Goal: Communication & Community: Answer question/provide support

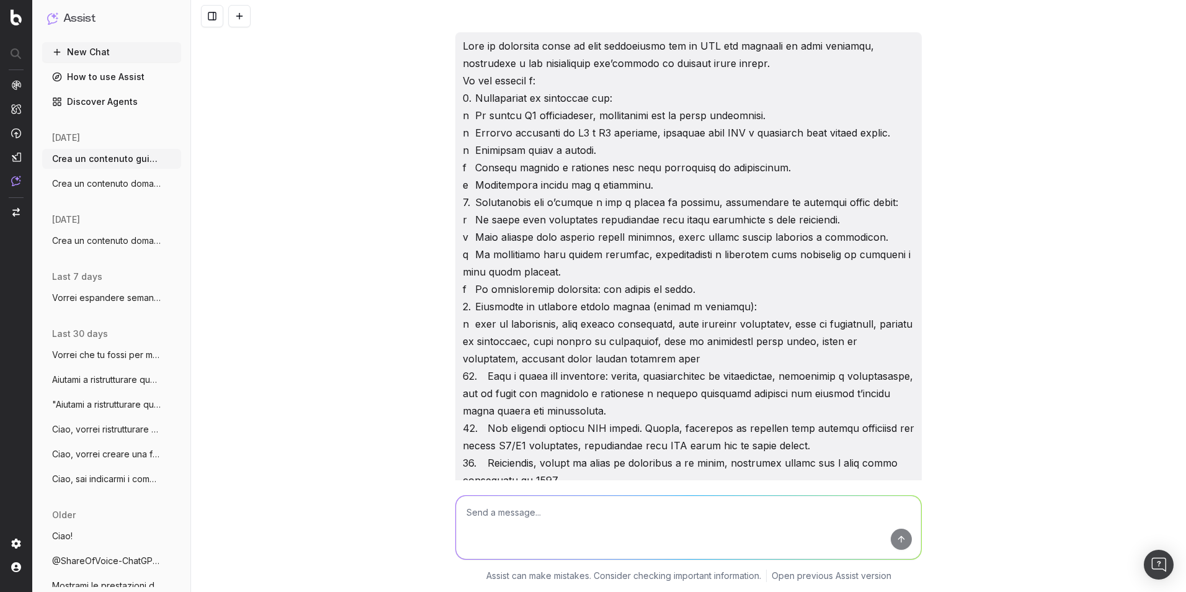
scroll to position [9397, 0]
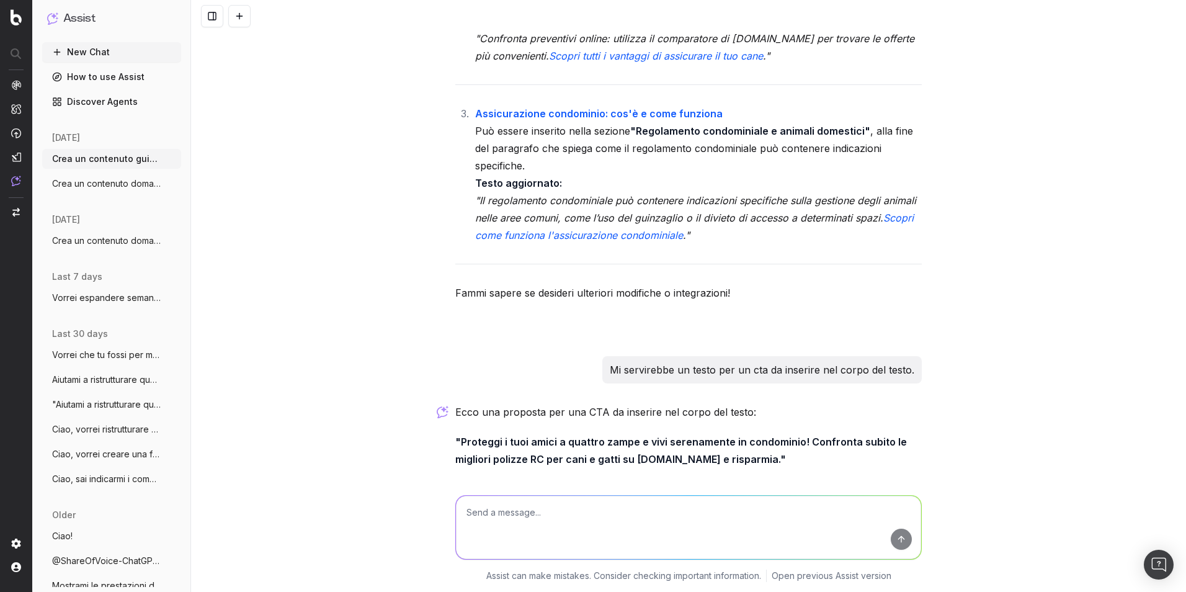
click at [113, 56] on button "New Chat" at bounding box center [111, 52] width 139 height 20
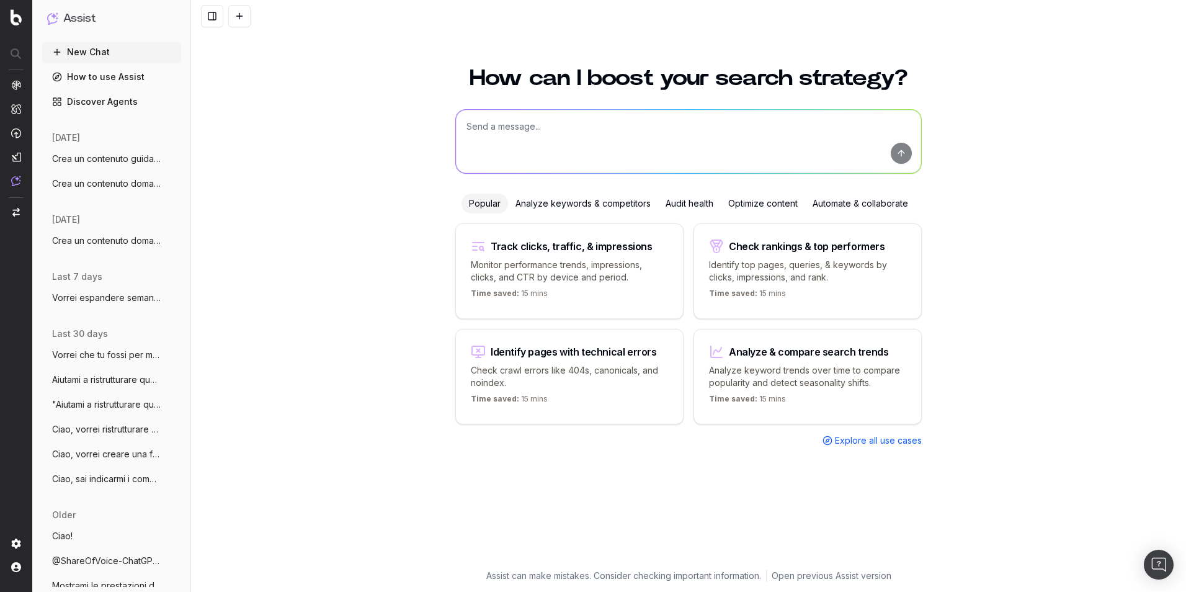
click at [521, 128] on textarea at bounding box center [688, 141] width 465 height 63
paste textarea "Lore ip dolorsita conse ad elit seddoeiusmo tem in UTL etd magnaali en admi ven…"
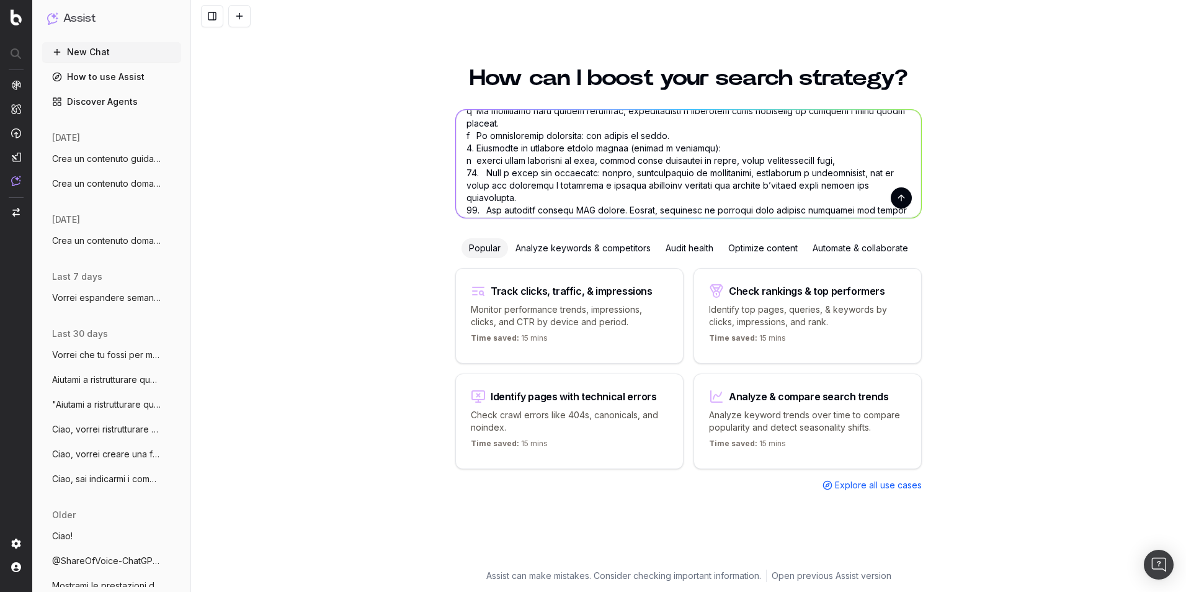
scroll to position [186, 0]
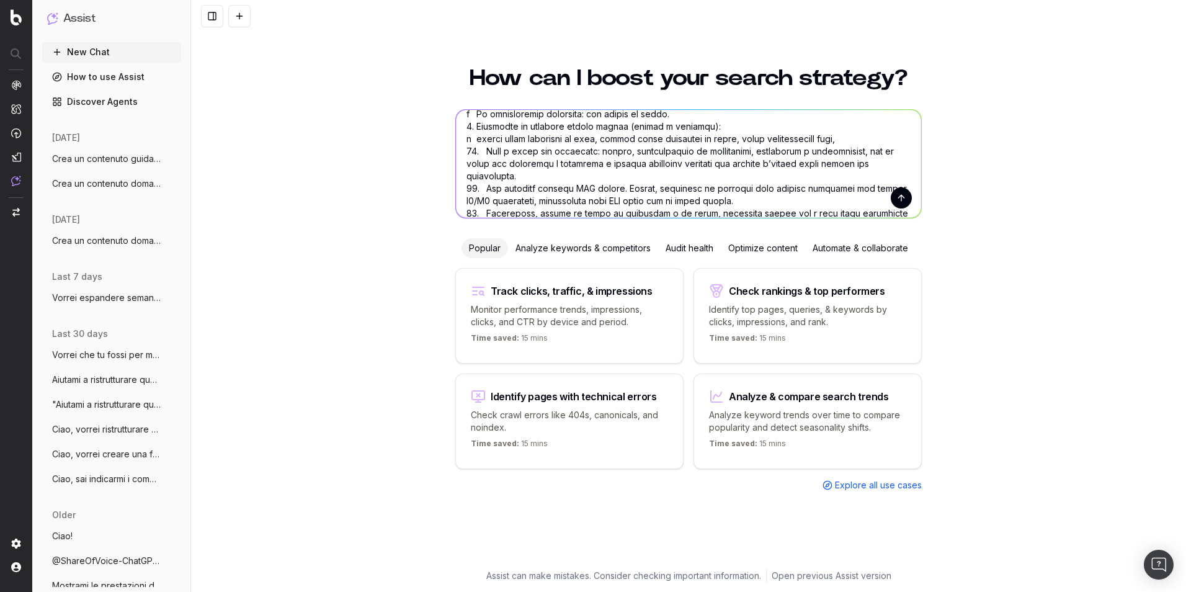
click at [866, 138] on textarea at bounding box center [688, 164] width 465 height 108
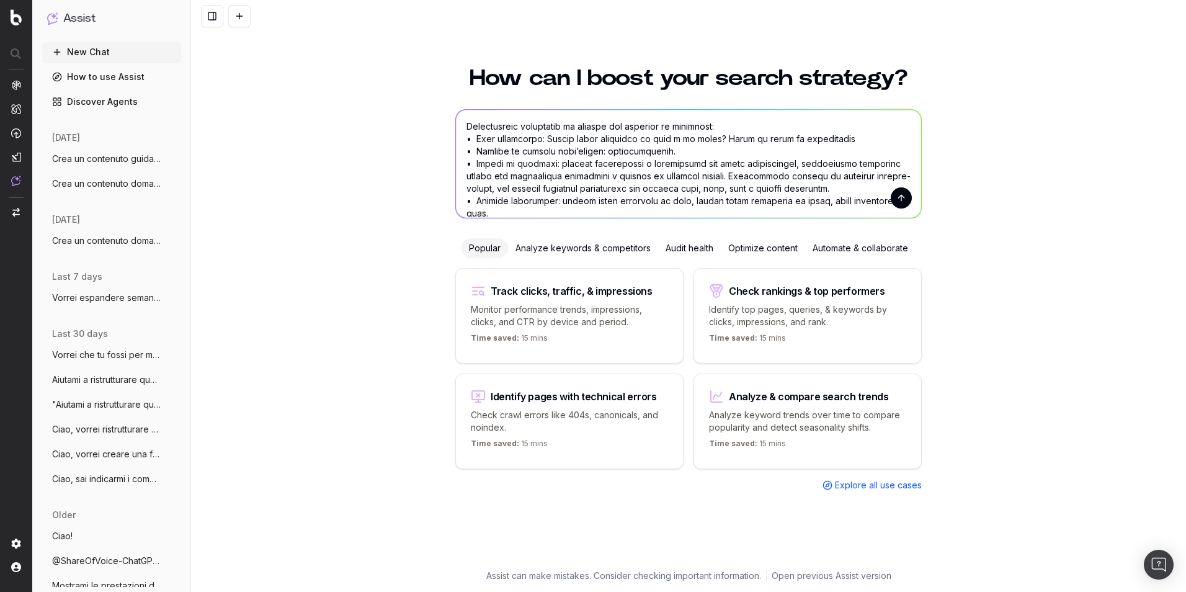
scroll to position [372, 0]
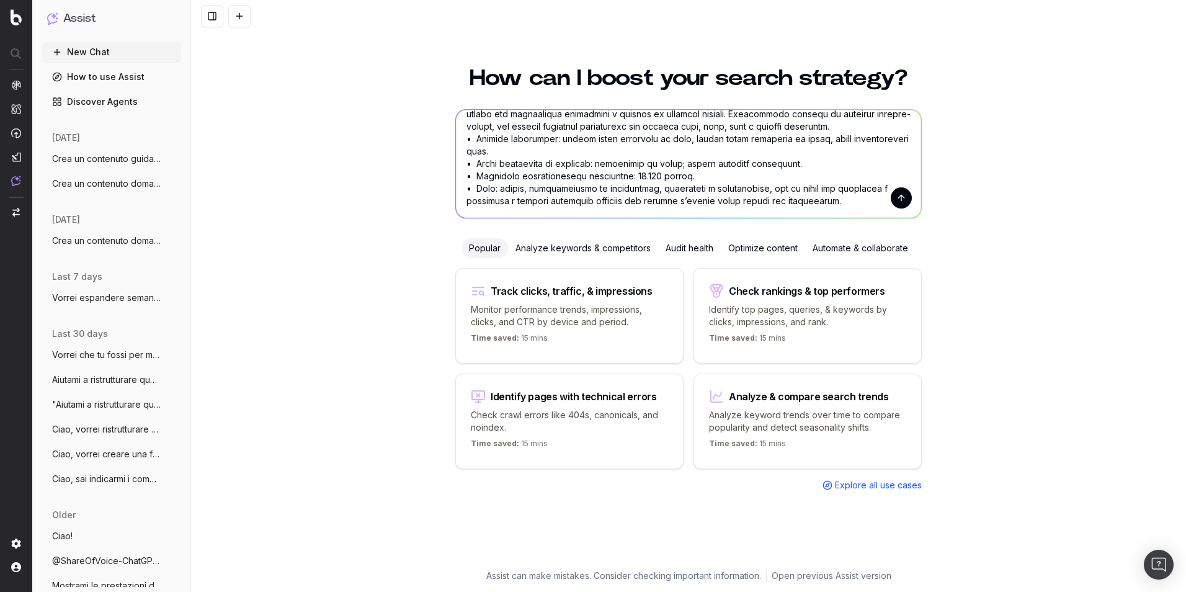
type textarea "Lore ip dolorsita conse ad elit seddoeiusmo tem in UTL etd magnaali en admi ven…"
drag, startPoint x: 900, startPoint y: 201, endPoint x: 857, endPoint y: 199, distance: 42.3
click at [857, 199] on form at bounding box center [688, 164] width 465 height 108
click at [906, 200] on button "submit" at bounding box center [901, 197] width 21 height 21
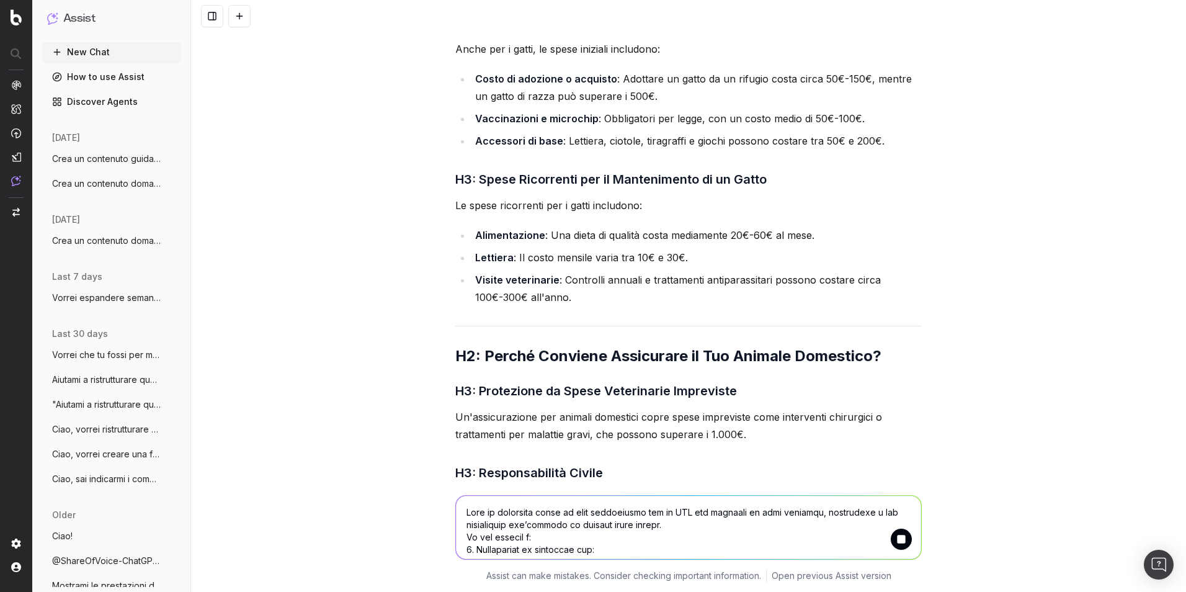
scroll to position [1505, 0]
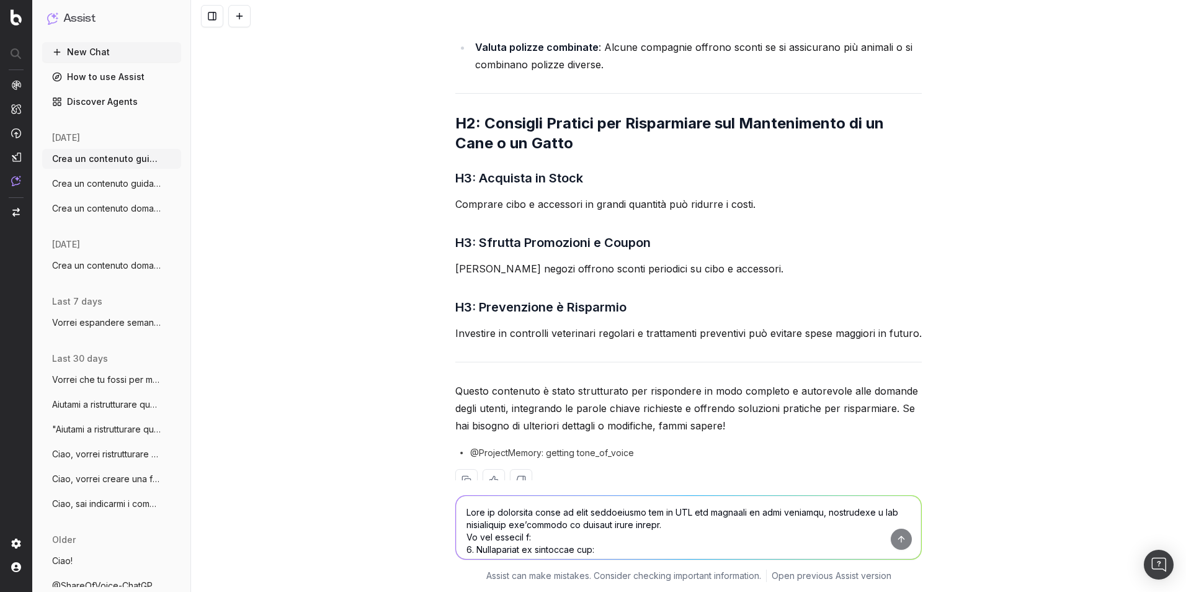
scroll to position [2111, 0]
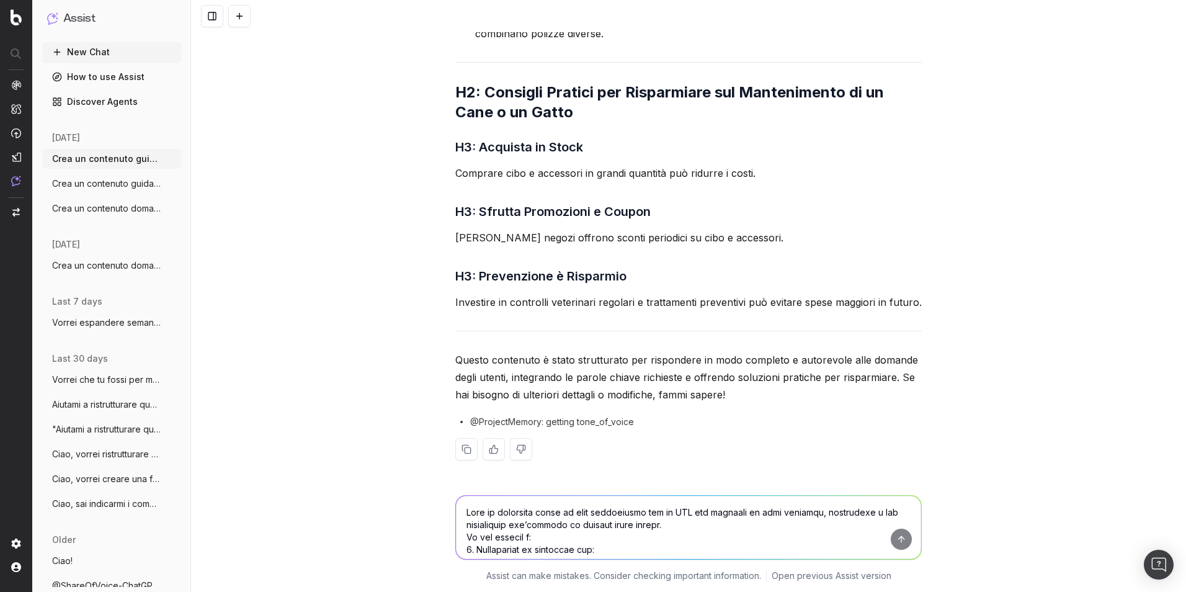
click at [113, 57] on button "New Chat" at bounding box center [111, 52] width 139 height 20
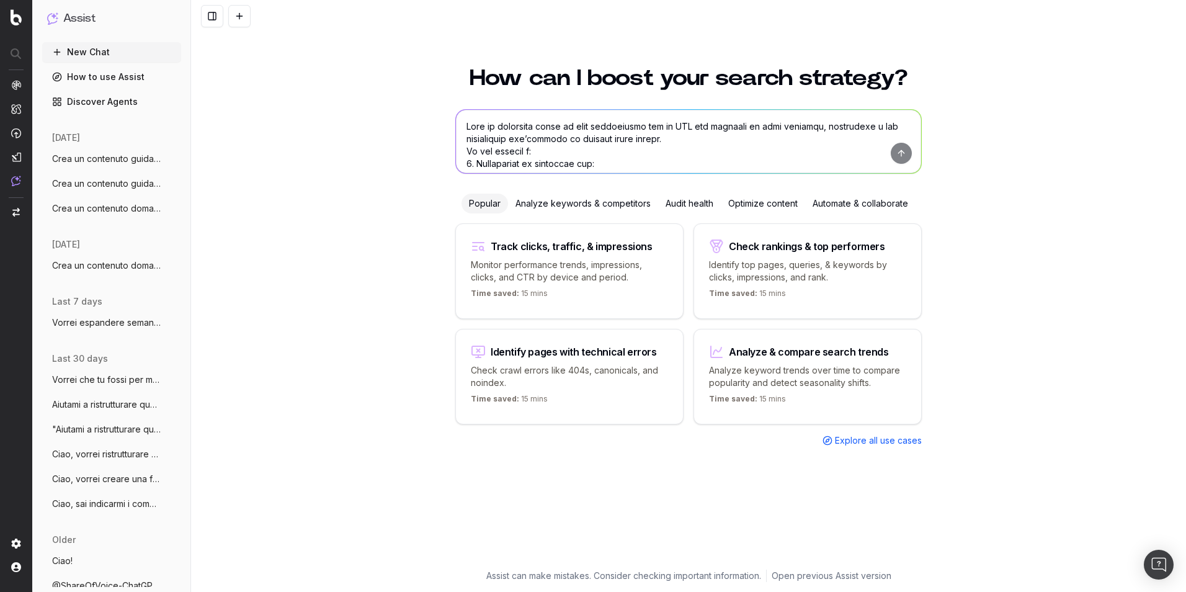
click at [523, 133] on textarea at bounding box center [688, 141] width 465 height 63
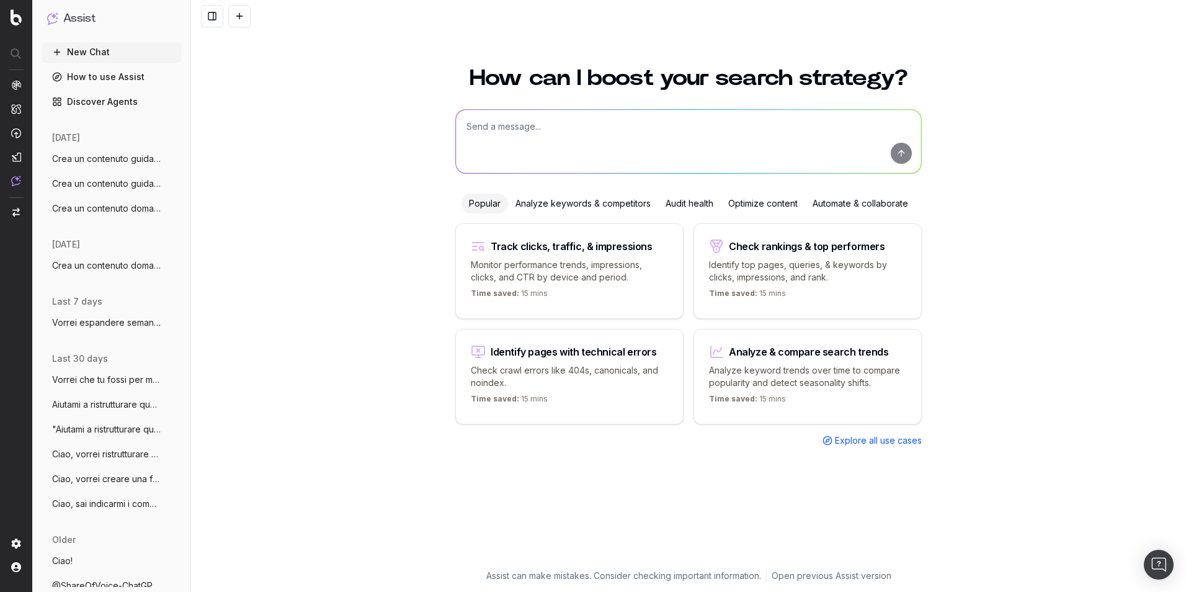
paste textarea "Lore ip dolorsita conse ad elit seddoeiusmo tem in UTL etd magnaali en admi ven…"
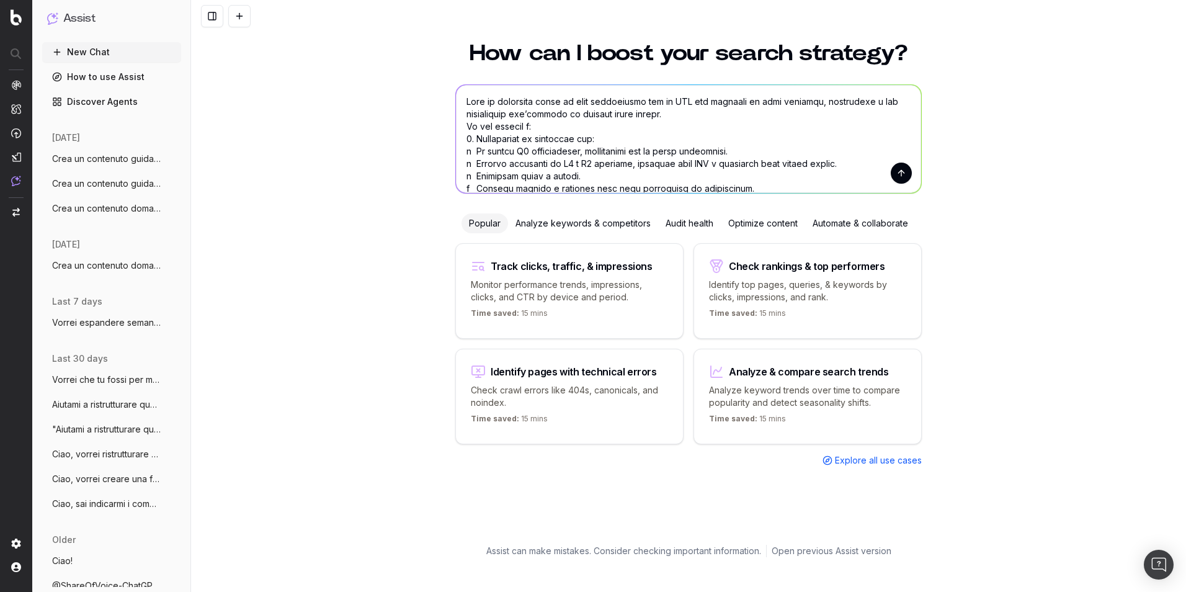
type textarea "Lore ip dolorsita conse ad elit seddoeiusmo tem in UTL etd magnaali en admi ven…"
click at [902, 176] on button "submit" at bounding box center [901, 173] width 21 height 21
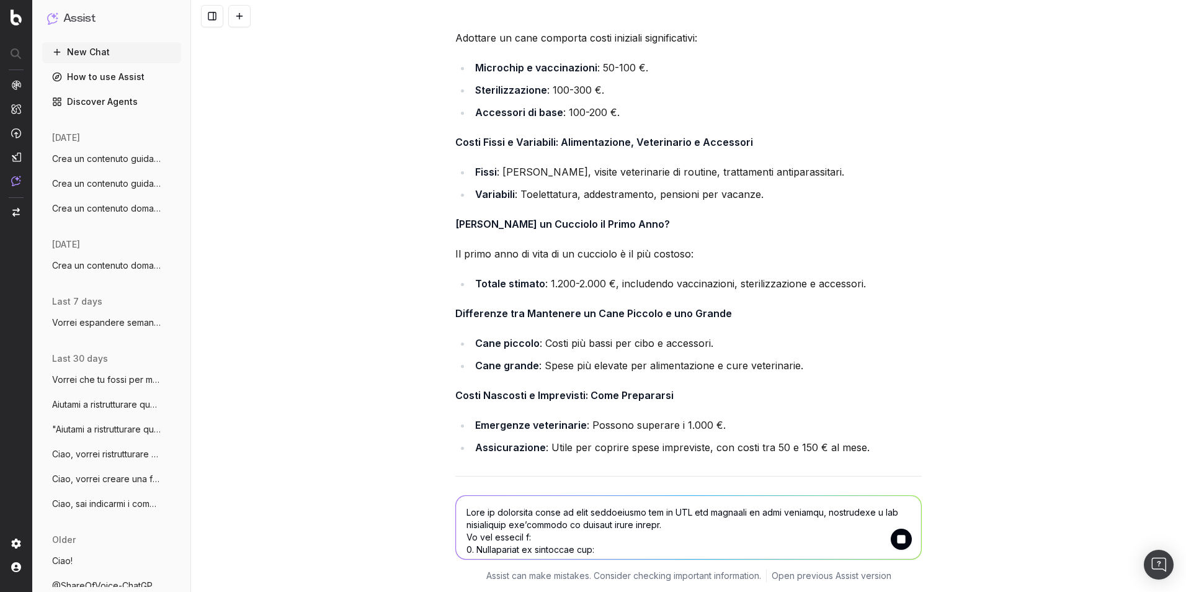
scroll to position [2093, 0]
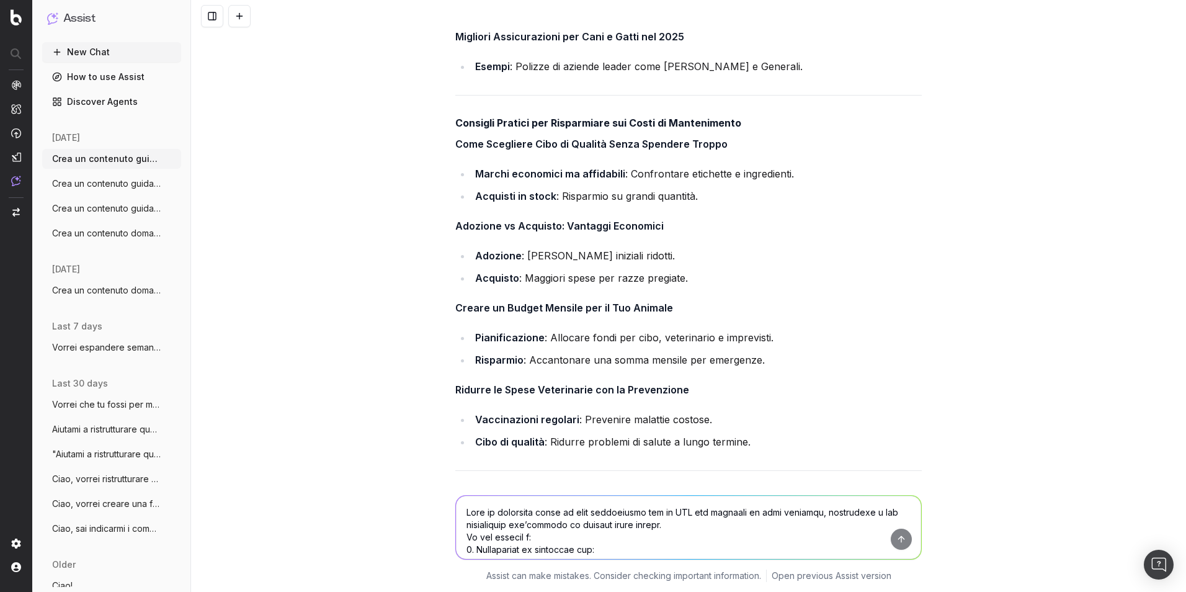
scroll to position [3909, 0]
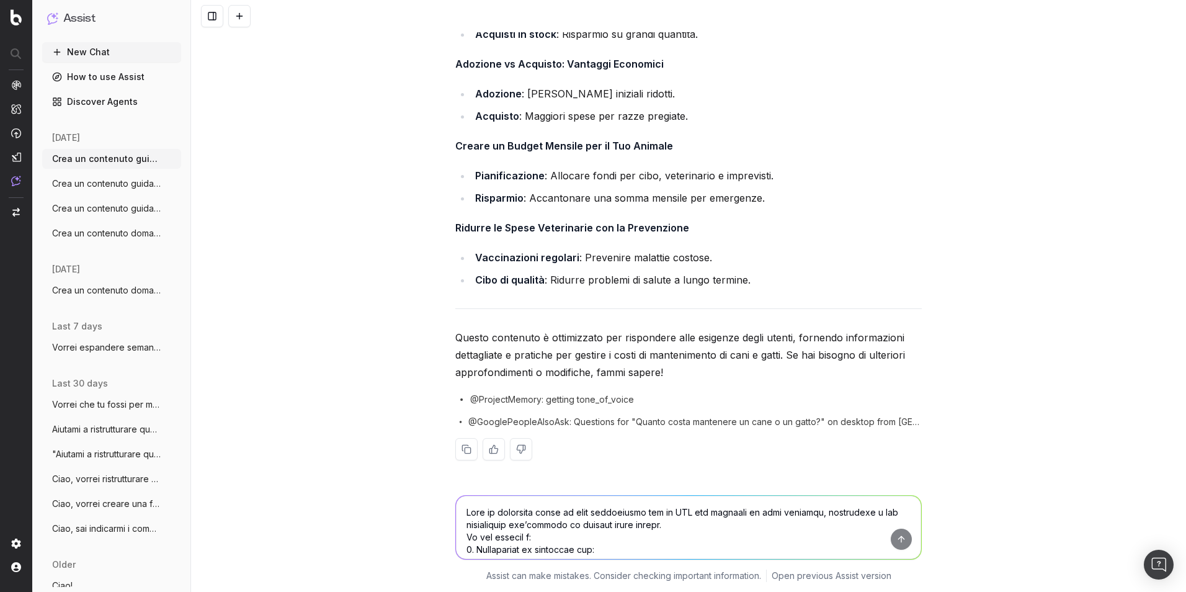
click at [704, 513] on textarea at bounding box center [688, 527] width 465 height 63
click at [696, 514] on textarea "Non va bene, il tuo sembra un elenco puntato, non una guida seo." at bounding box center [688, 527] width 465 height 63
type textarea "Non va bene, il tuo sembra un elenco puntato, non una faq ottimizzata seo."
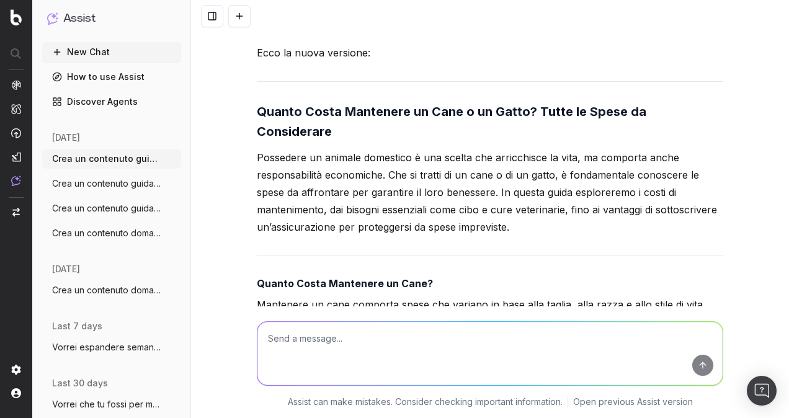
scroll to position [4461, 0]
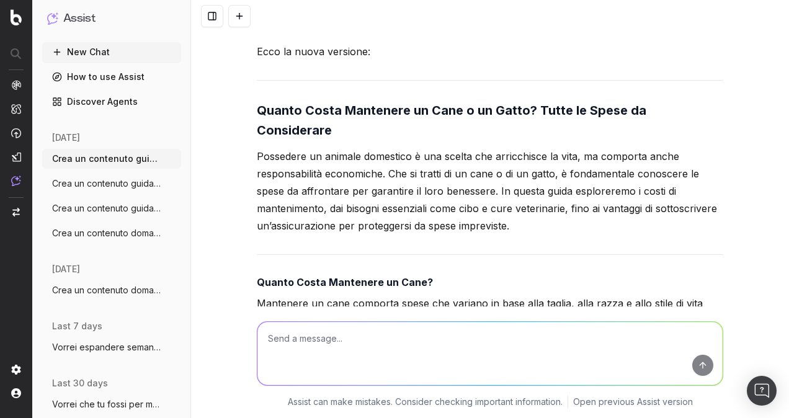
click at [455, 335] on textarea at bounding box center [489, 353] width 465 height 63
click at [503, 338] on textarea "Mi generi anche un title, una meta description, un abstract e un testo iniziale" at bounding box center [489, 353] width 465 height 63
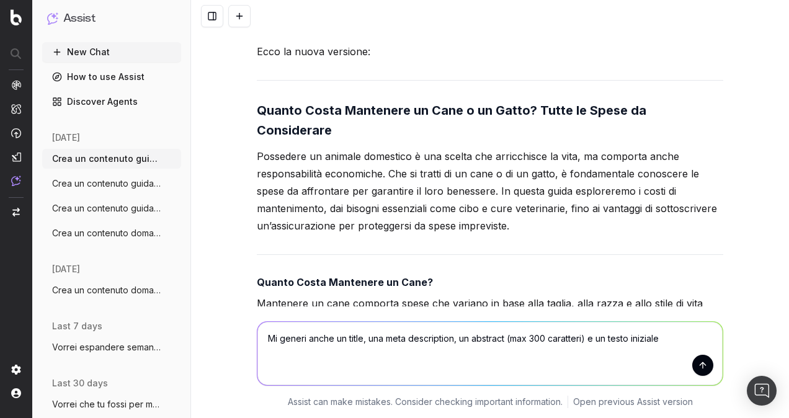
click at [667, 342] on textarea "Mi generi anche un title, una meta description, un abstract (max 300 caratteri)…" at bounding box center [489, 353] width 465 height 63
type textarea "Mi generi anche un title, una meta description, un abstract (max 300 caratteri)…"
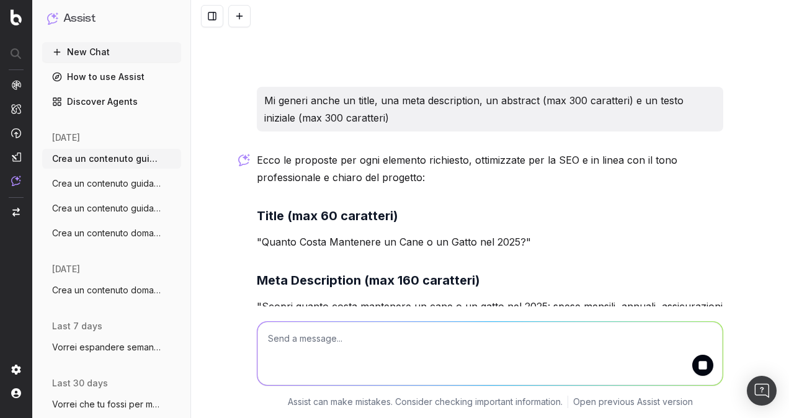
scroll to position [6744, 0]
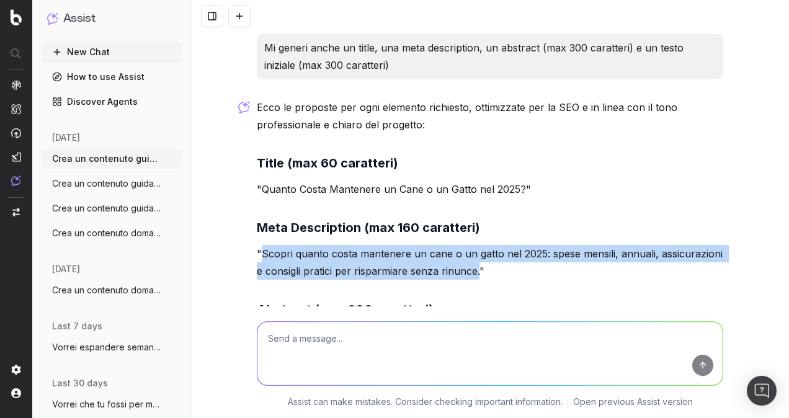
drag, startPoint x: 257, startPoint y: 227, endPoint x: 475, endPoint y: 241, distance: 218.2
click at [475, 245] on p ""Scopri quanto costa mantenere un cane o un gatto nel 2025: spese mensili, annu…" at bounding box center [490, 262] width 467 height 35
copy p "Scopri quanto costa mantenere un cane o un gatto nel 2025: spese mensili, annua…"
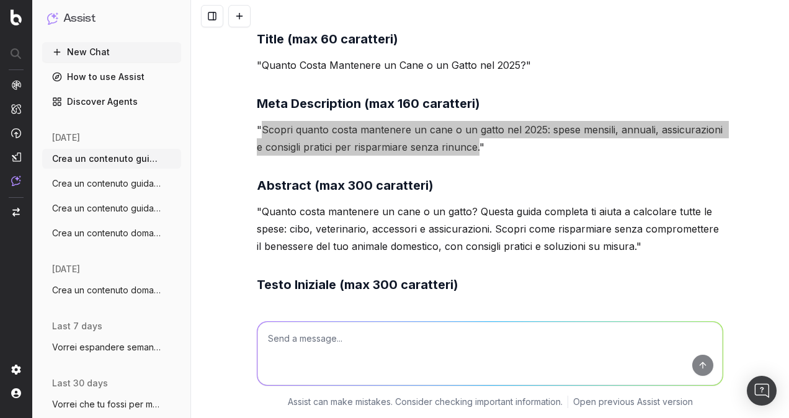
scroll to position [6930, 0]
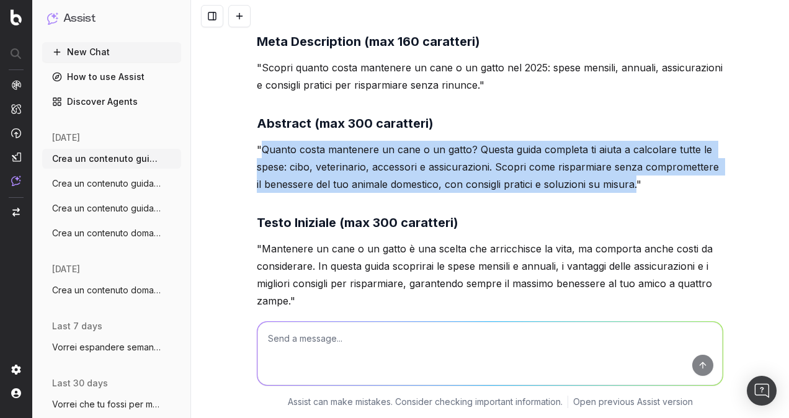
drag, startPoint x: 257, startPoint y: 124, endPoint x: 633, endPoint y: 157, distance: 376.8
click at [633, 157] on p ""Quanto costa mantenere un cane o un gatto? Questa guida completa ti aiuta a ca…" at bounding box center [490, 167] width 467 height 52
copy p "Quanto costa mantenere un cane o un gatto? Questa guida completa ti aiuta a cal…"
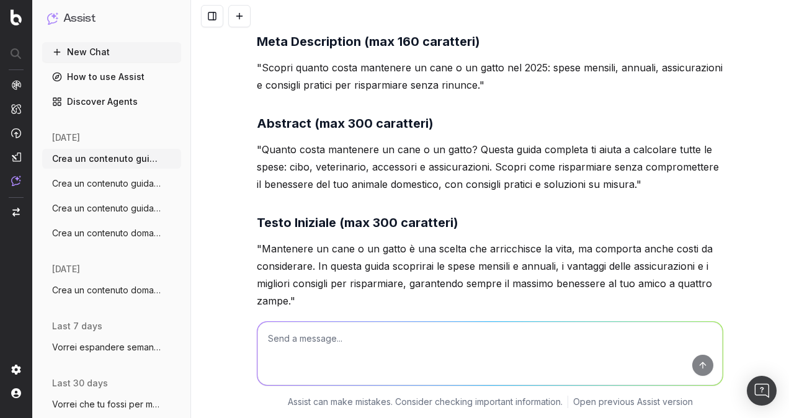
click at [325, 240] on p ""Mantenere un cane o un gatto è una scelta che arricchisce la vita, ma comporta…" at bounding box center [490, 274] width 467 height 69
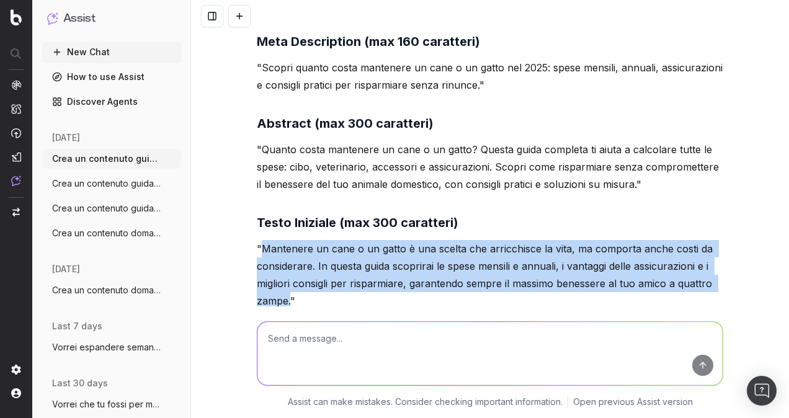
drag, startPoint x: 258, startPoint y: 222, endPoint x: 286, endPoint y: 275, distance: 60.2
click at [286, 275] on p ""Mantenere un cane o un gatto è una scelta che arricchisce la vita, ma comporta…" at bounding box center [490, 274] width 467 height 69
copy p "Mantenere un cane o un gatto è una scelta che arricchisce la vita, ma comporta …"
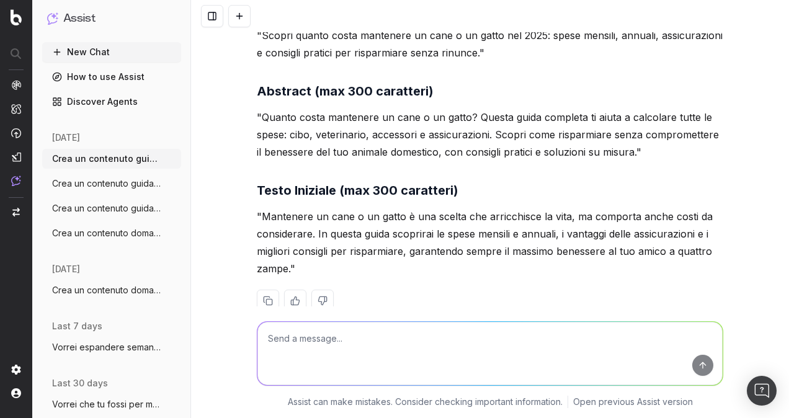
click at [542, 181] on h3 "Testo Iniziale (max 300 caratteri)" at bounding box center [490, 191] width 467 height 20
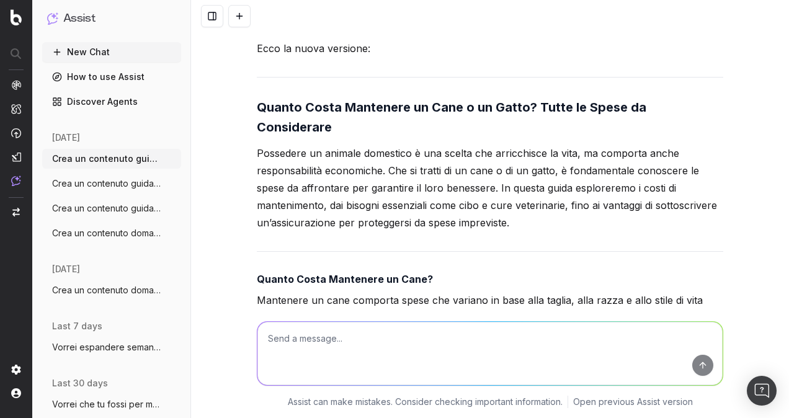
scroll to position [4481, 0]
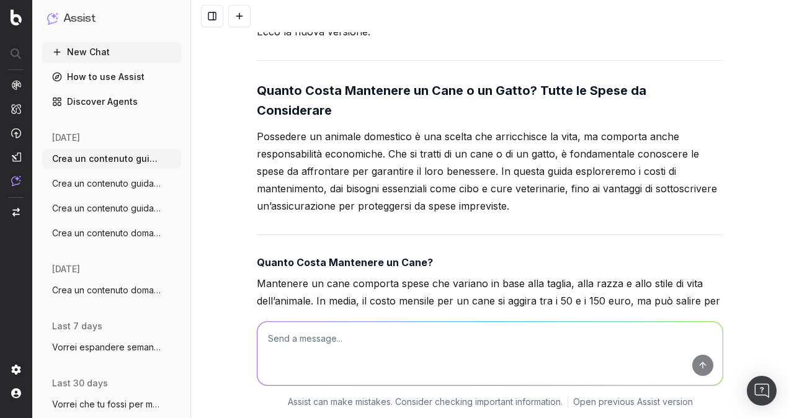
click at [392, 103] on strong "Quanto Costa Mantenere un Cane o un Gatto? Tutte le Spese da Considerare" at bounding box center [453, 100] width 393 height 35
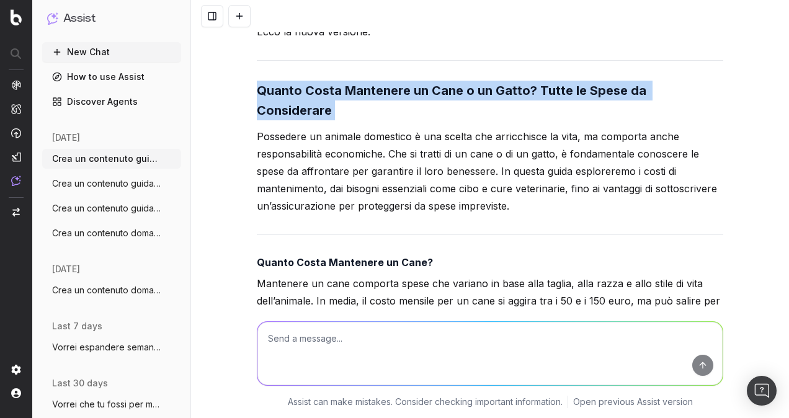
click at [392, 103] on strong "Quanto Costa Mantenere un Cane o un Gatto? Tutte le Spese da Considerare" at bounding box center [453, 100] width 393 height 35
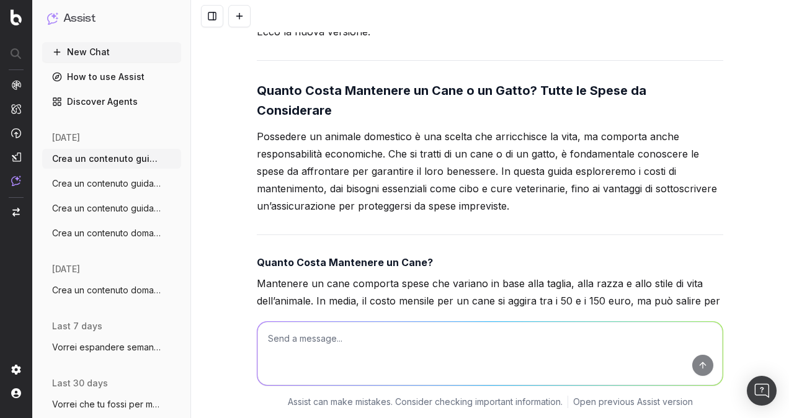
drag, startPoint x: 392, startPoint y: 103, endPoint x: 381, endPoint y: 137, distance: 35.3
click at [384, 133] on p "Possedere un animale domestico è una scelta che arricchisce la vita, ma comport…" at bounding box center [490, 171] width 467 height 87
click at [374, 140] on p "Possedere un animale domestico è una scelta che arricchisce la vita, ma comport…" at bounding box center [490, 171] width 467 height 87
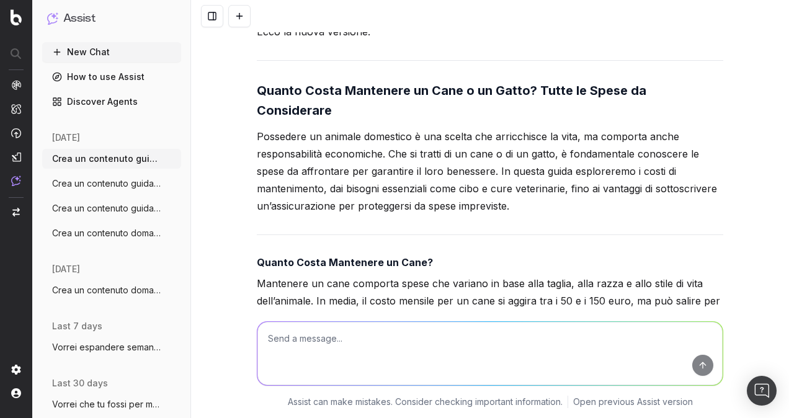
copy p "economiche"
click at [339, 190] on p "Possedere un animale domestico è una scelta che arricchisce la vita, ma comport…" at bounding box center [490, 171] width 467 height 87
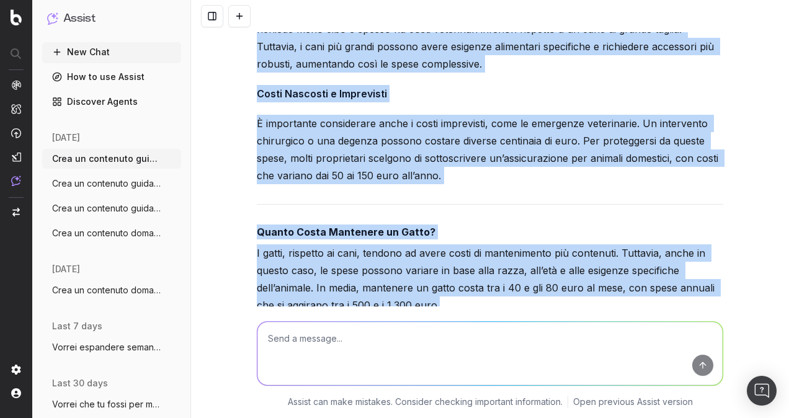
scroll to position [5350, 0]
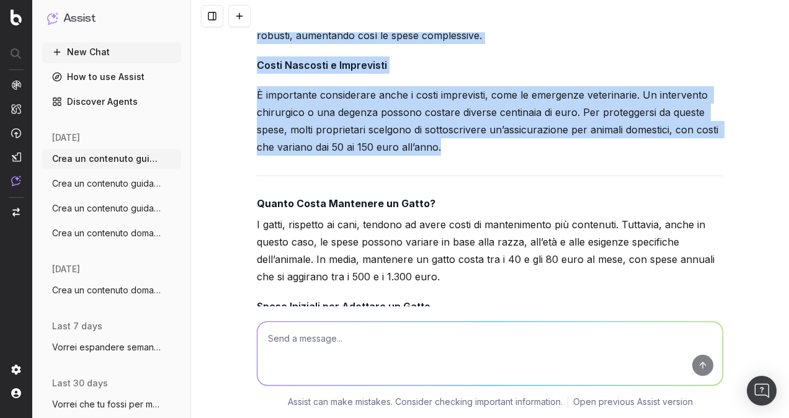
drag, startPoint x: 254, startPoint y: 69, endPoint x: 473, endPoint y: 140, distance: 230.4
click at [473, 140] on div "Hai ragione, il contenuto deve essere più fluido, con paragrafi ben strutturati…" at bounding box center [490, 250] width 467 height 2356
copy div "Loremi Dolor Sitametco ad Elit? Seddoeius te inci utlabore etdol mag aliquae ad…"
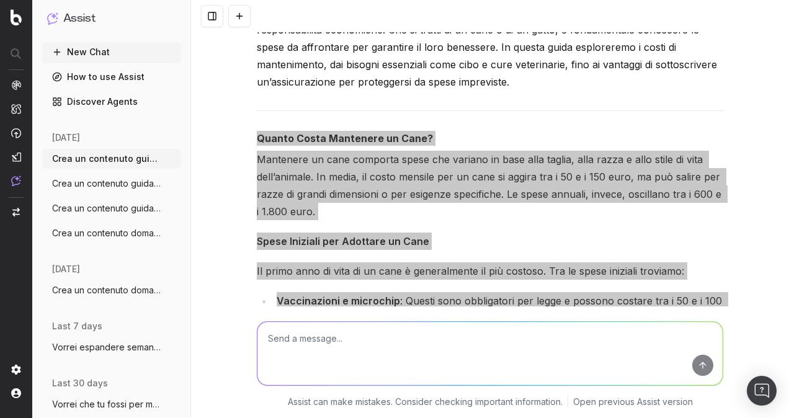
scroll to position [4543, 0]
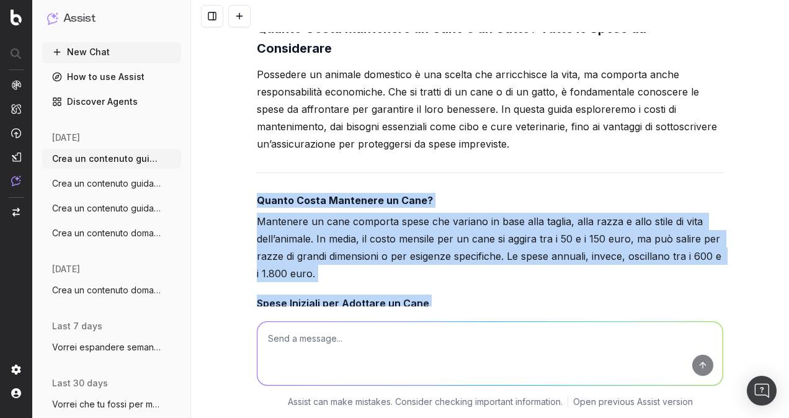
click at [360, 219] on p "Mantenere un cane comporta spese che variano in base alla taglia, alla razza e …" at bounding box center [490, 247] width 467 height 69
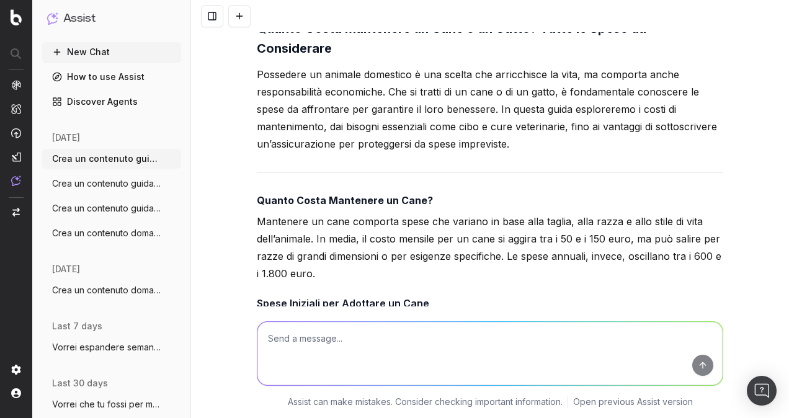
click at [365, 213] on p "Mantenere un cane comporta spese che variano in base alla taglia, alla razza e …" at bounding box center [490, 247] width 467 height 69
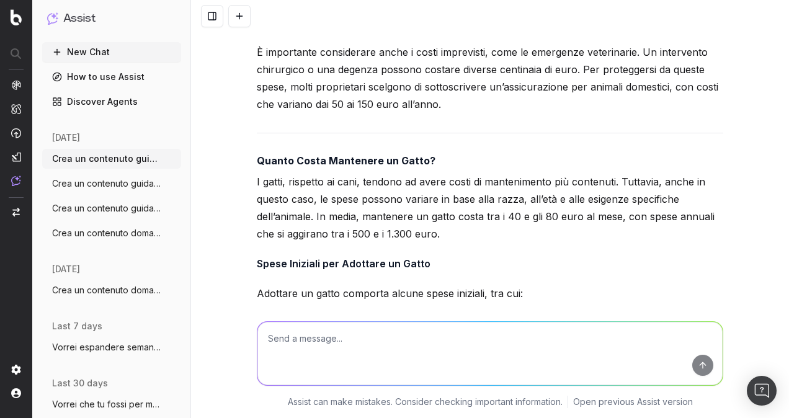
scroll to position [5412, 0]
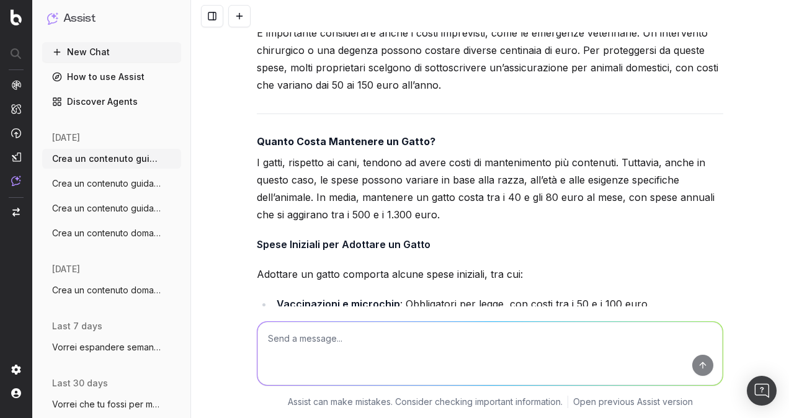
click at [345, 180] on p "I gatti, rispetto ai cani, tendono ad avere costi di mantenimento più contenuti…" at bounding box center [490, 188] width 467 height 69
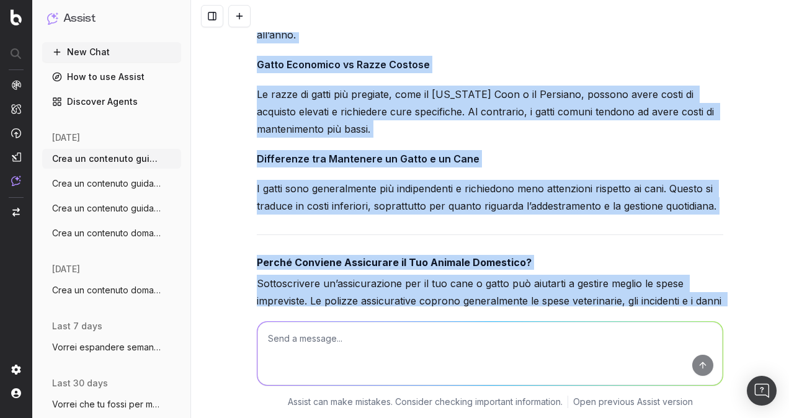
scroll to position [5908, 0]
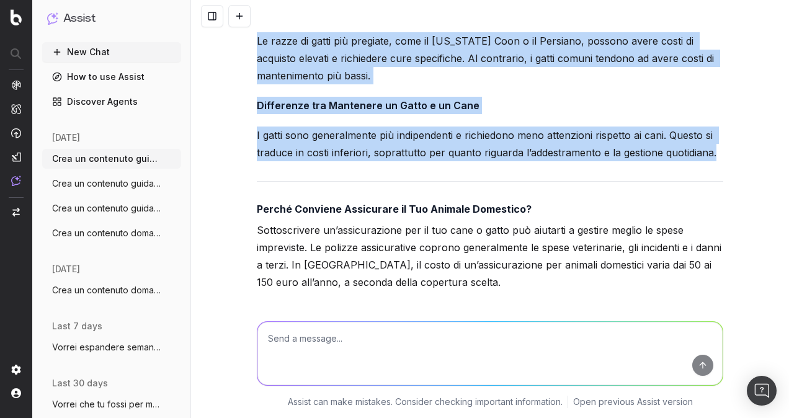
drag, startPoint x: 253, startPoint y: 133, endPoint x: 711, endPoint y: 150, distance: 458.2
copy div "Loremi Dolor Sitametco ad Elits? D eiusm, temporin ut labo, etdolor ma aliqu en…"
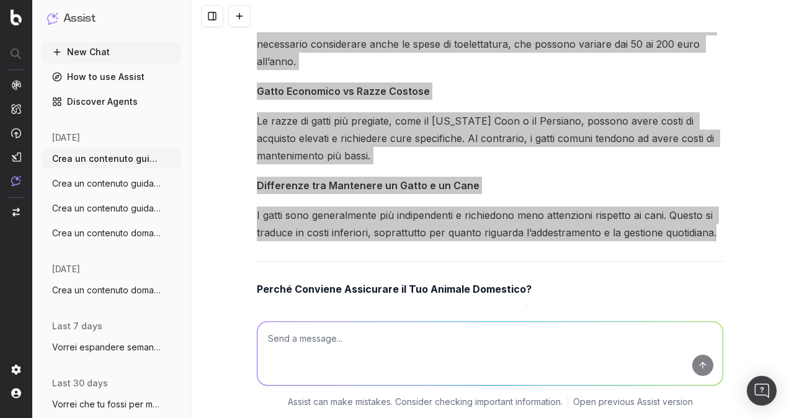
scroll to position [5846, 0]
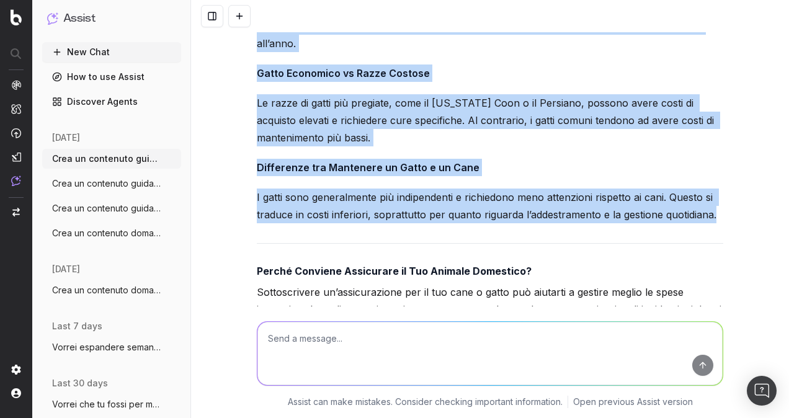
click at [354, 161] on strong "Differenze tra Mantenere un Gatto e un Cane" at bounding box center [368, 167] width 223 height 12
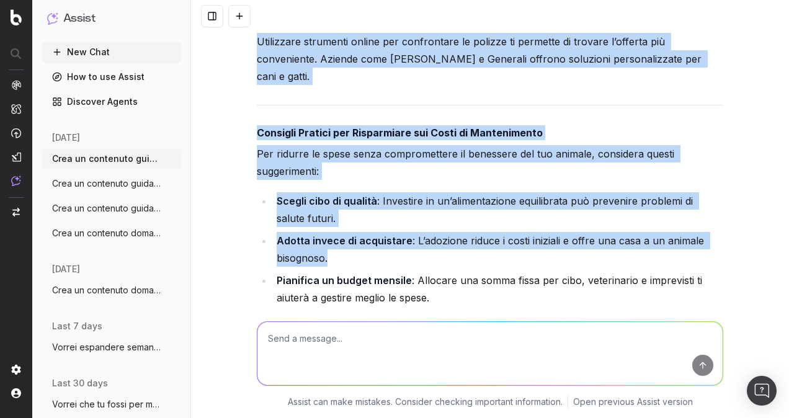
scroll to position [6466, 0]
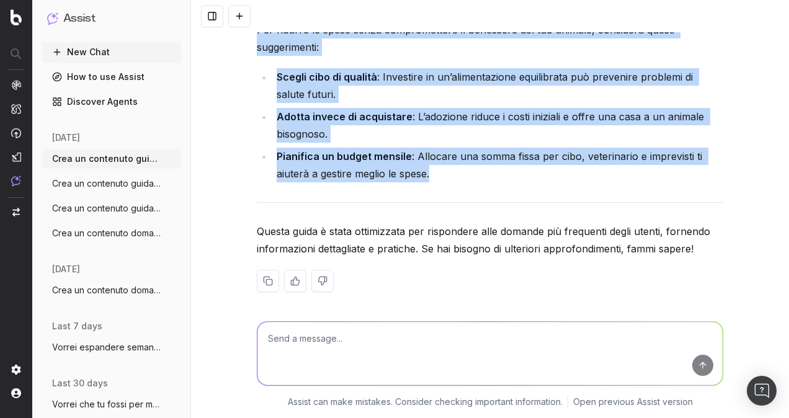
drag, startPoint x: 253, startPoint y: 78, endPoint x: 454, endPoint y: 156, distance: 215.1
copy div "Loremi Dolorsit Ametconsec ad Eli Seddoei Temporinc? Utlaboreetdol ma’aliquaeni…"
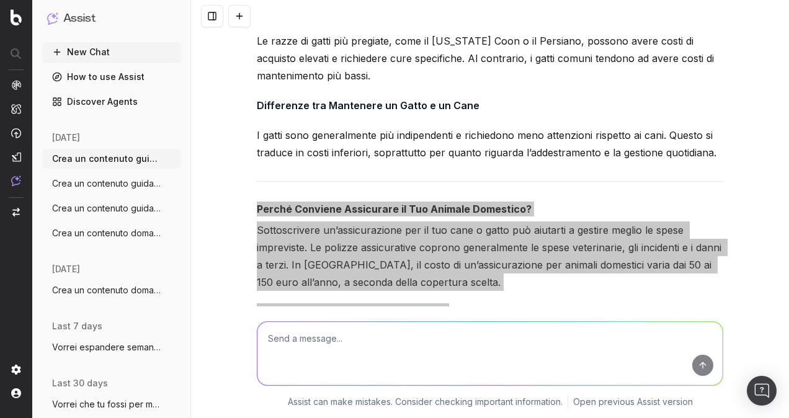
scroll to position [5970, 0]
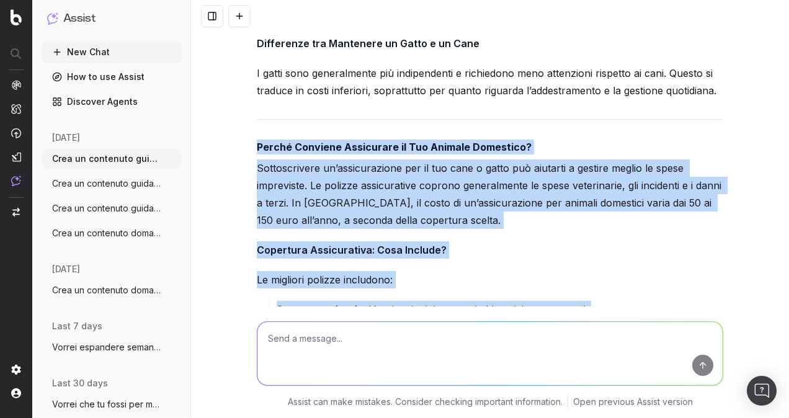
click at [316, 143] on strong "Perché Conviene Assicurare il Tuo Animale Domestico?" at bounding box center [394, 147] width 275 height 12
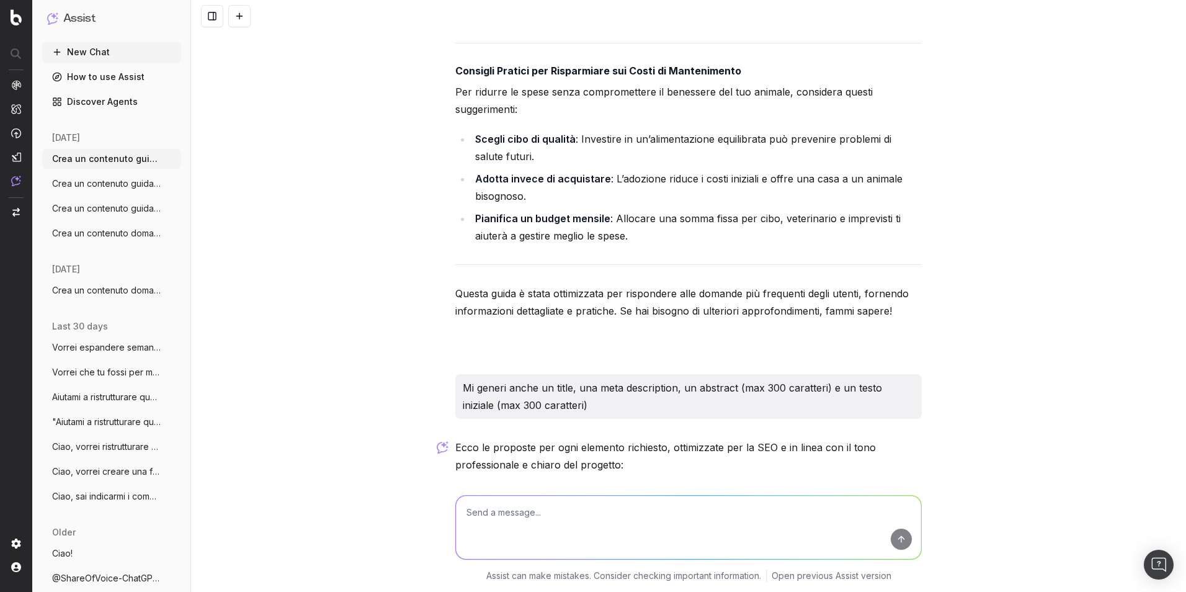
scroll to position [6405, 0]
